Goal: Information Seeking & Learning: Learn about a topic

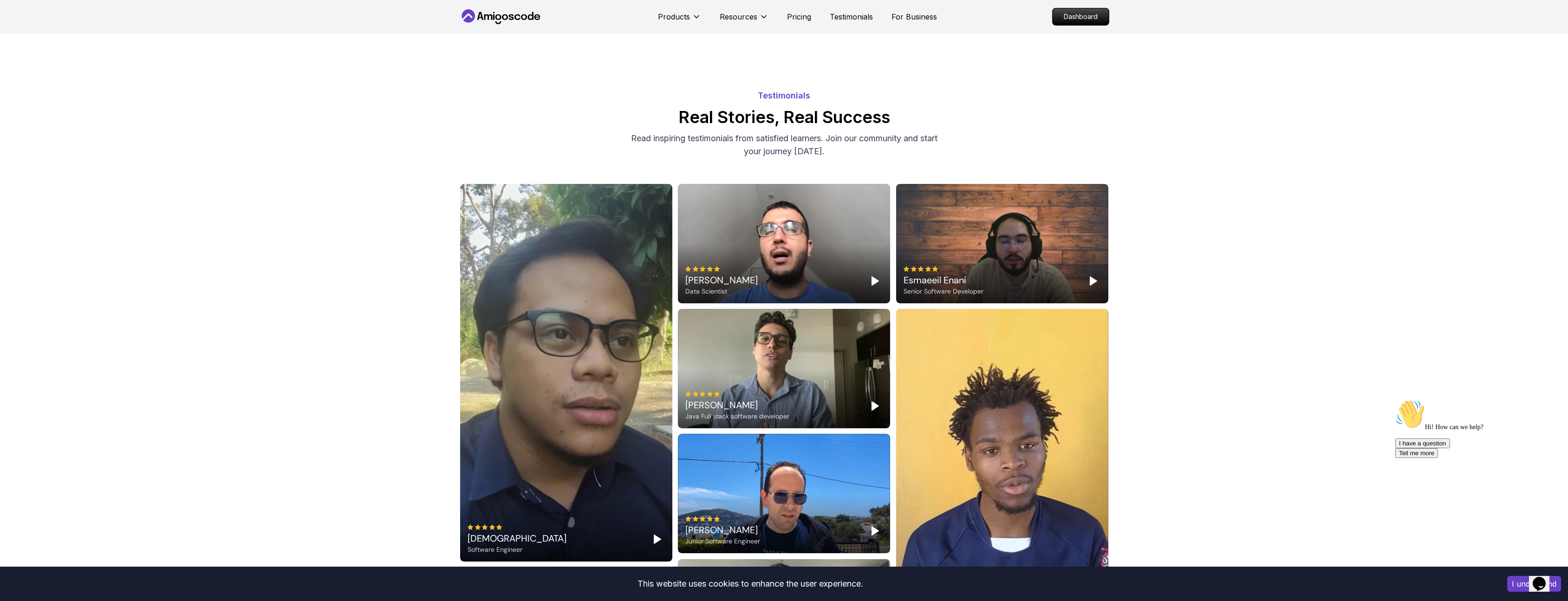
click at [527, 16] on icon at bounding box center [500, 16] width 83 height 15
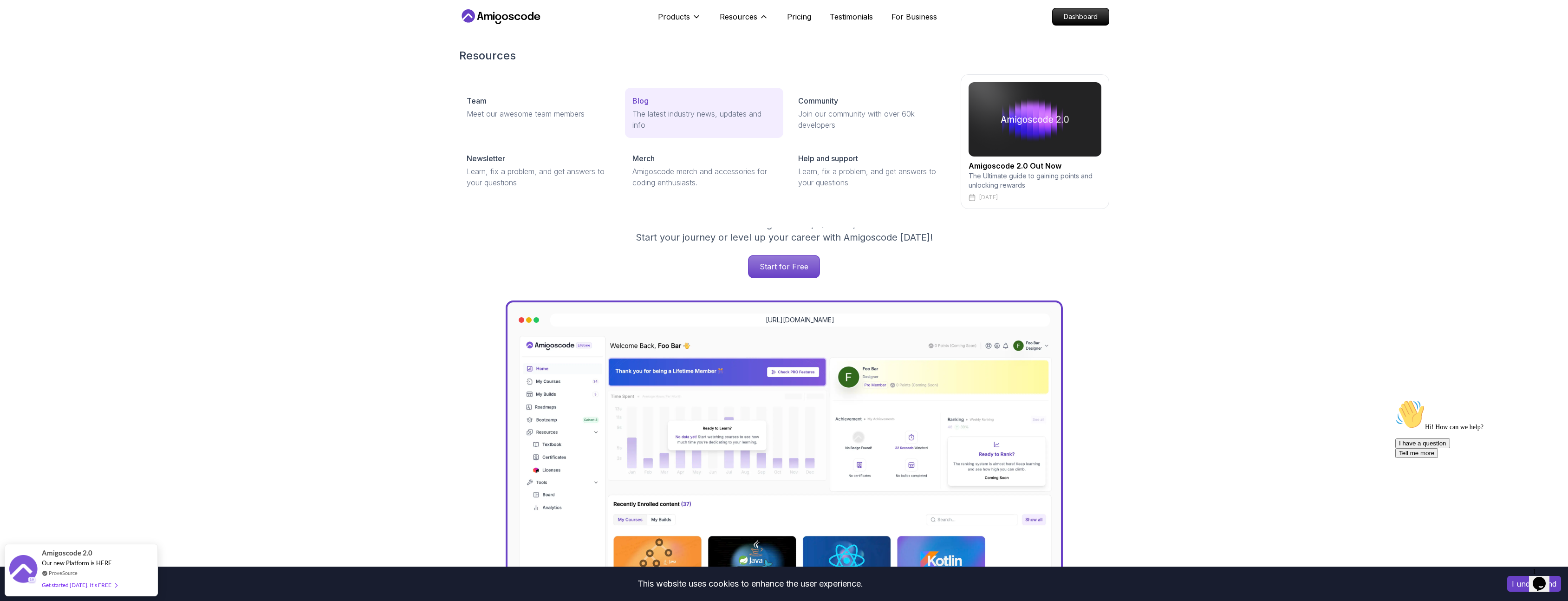
click at [713, 108] on p "The latest industry news, updates and info" at bounding box center [704, 119] width 144 height 23
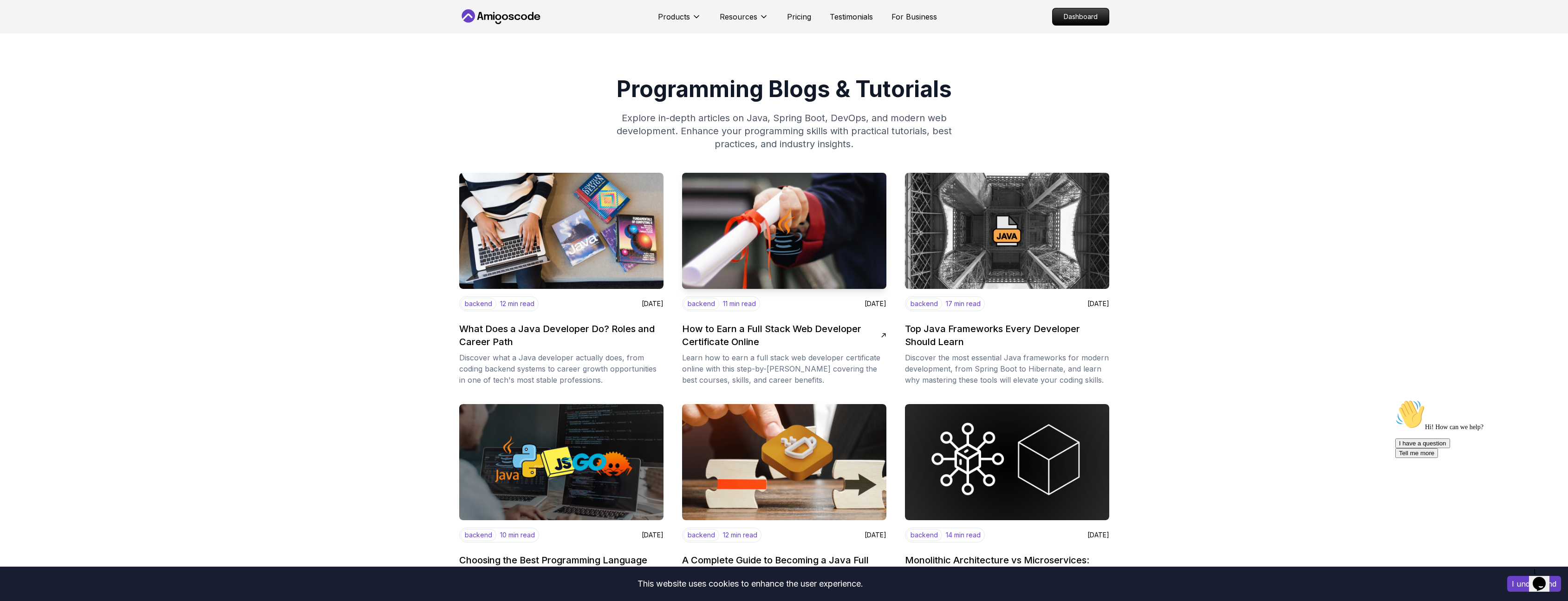
click at [726, 337] on h2 "How to Earn a Full Stack Web Developer Certificate Online" at bounding box center [782, 335] width 198 height 26
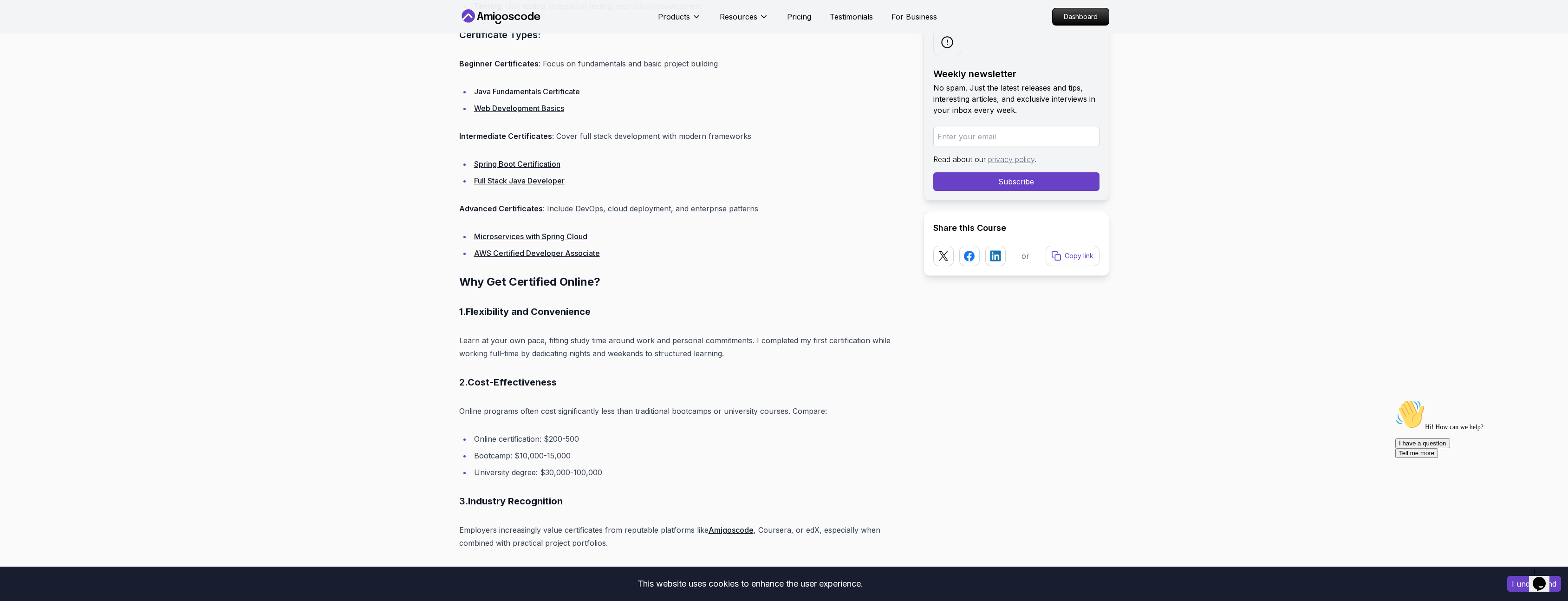
scroll to position [836, 0]
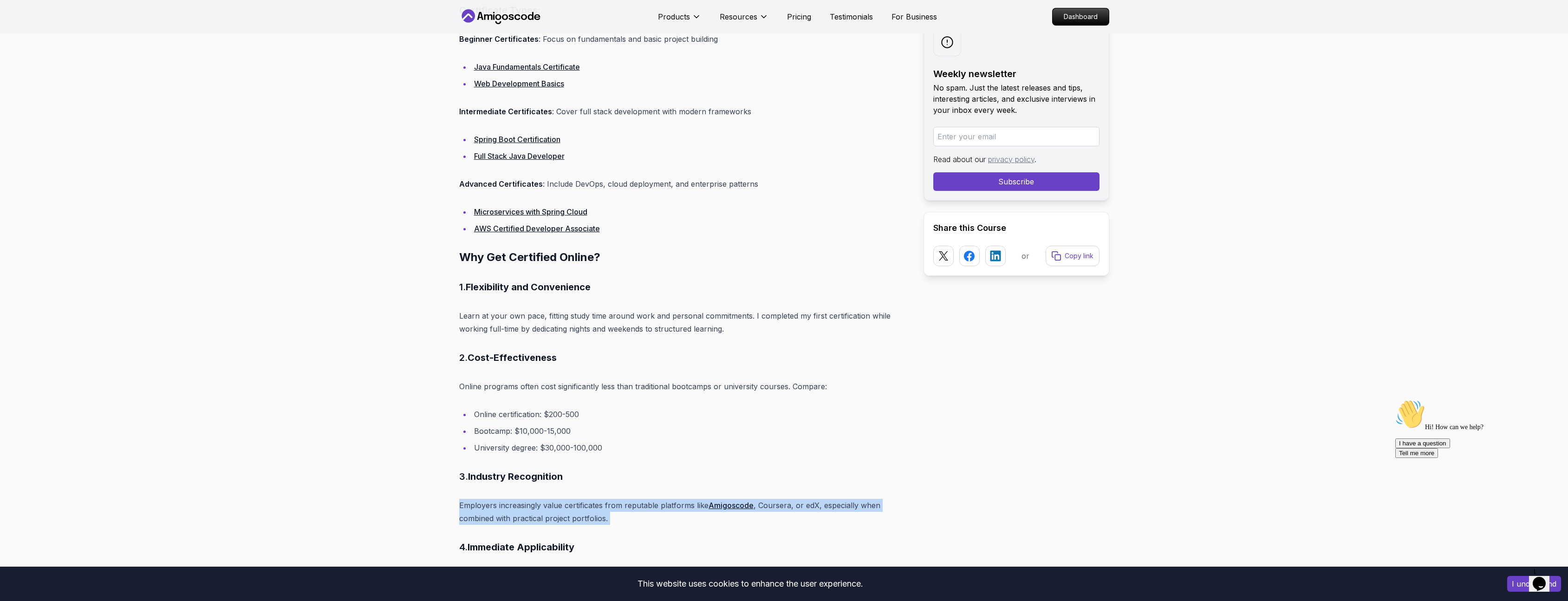
drag, startPoint x: 438, startPoint y: 507, endPoint x: 678, endPoint y: 529, distance: 241.0
click at [607, 523] on div at bounding box center [607, 523] width 0 height 0
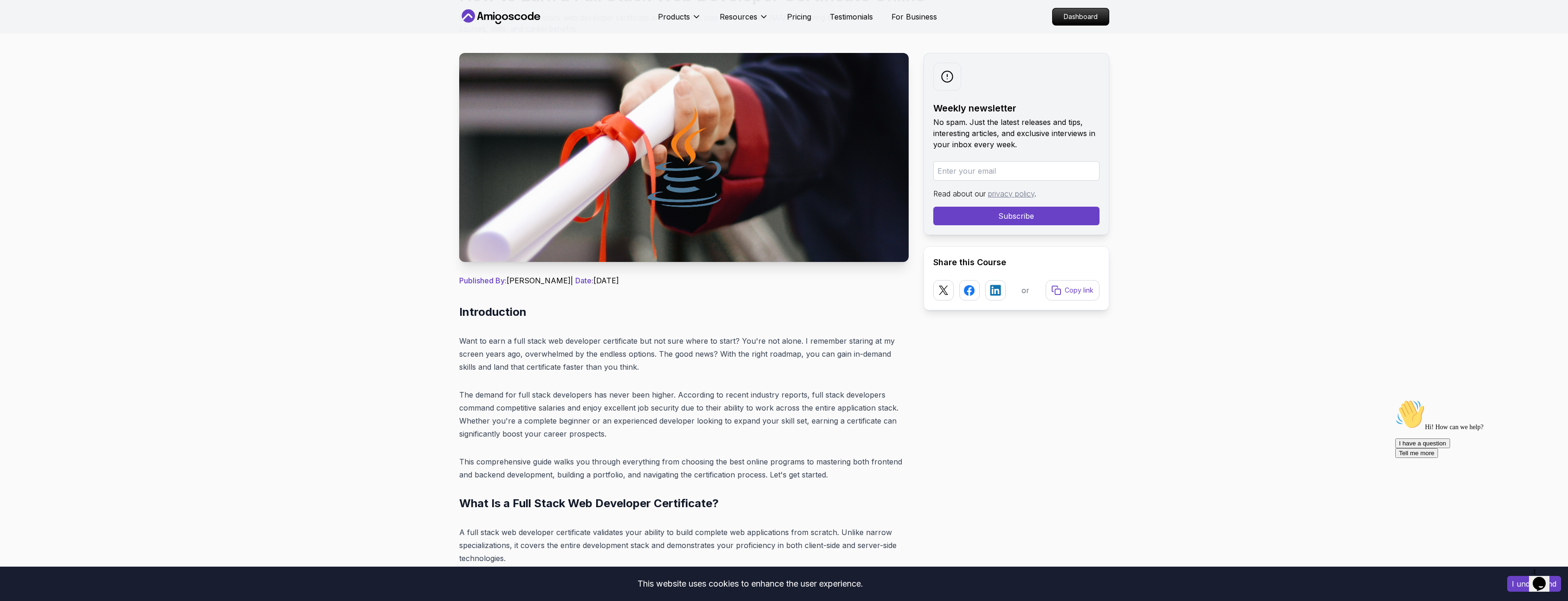
scroll to position [0, 0]
